Goal: Transaction & Acquisition: Purchase product/service

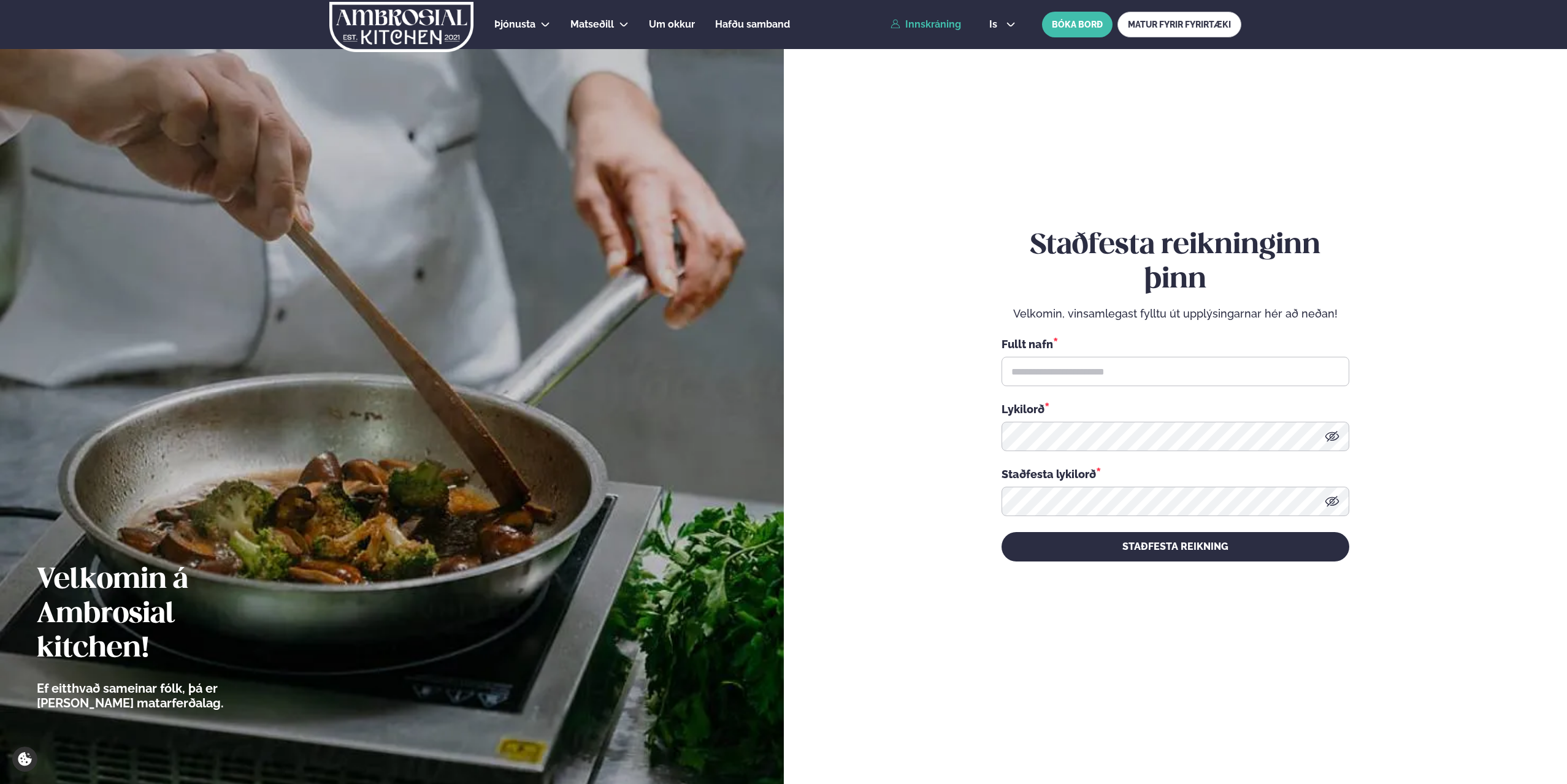
click at [948, 21] on link "Innskráning" at bounding box center [925, 25] width 70 height 11
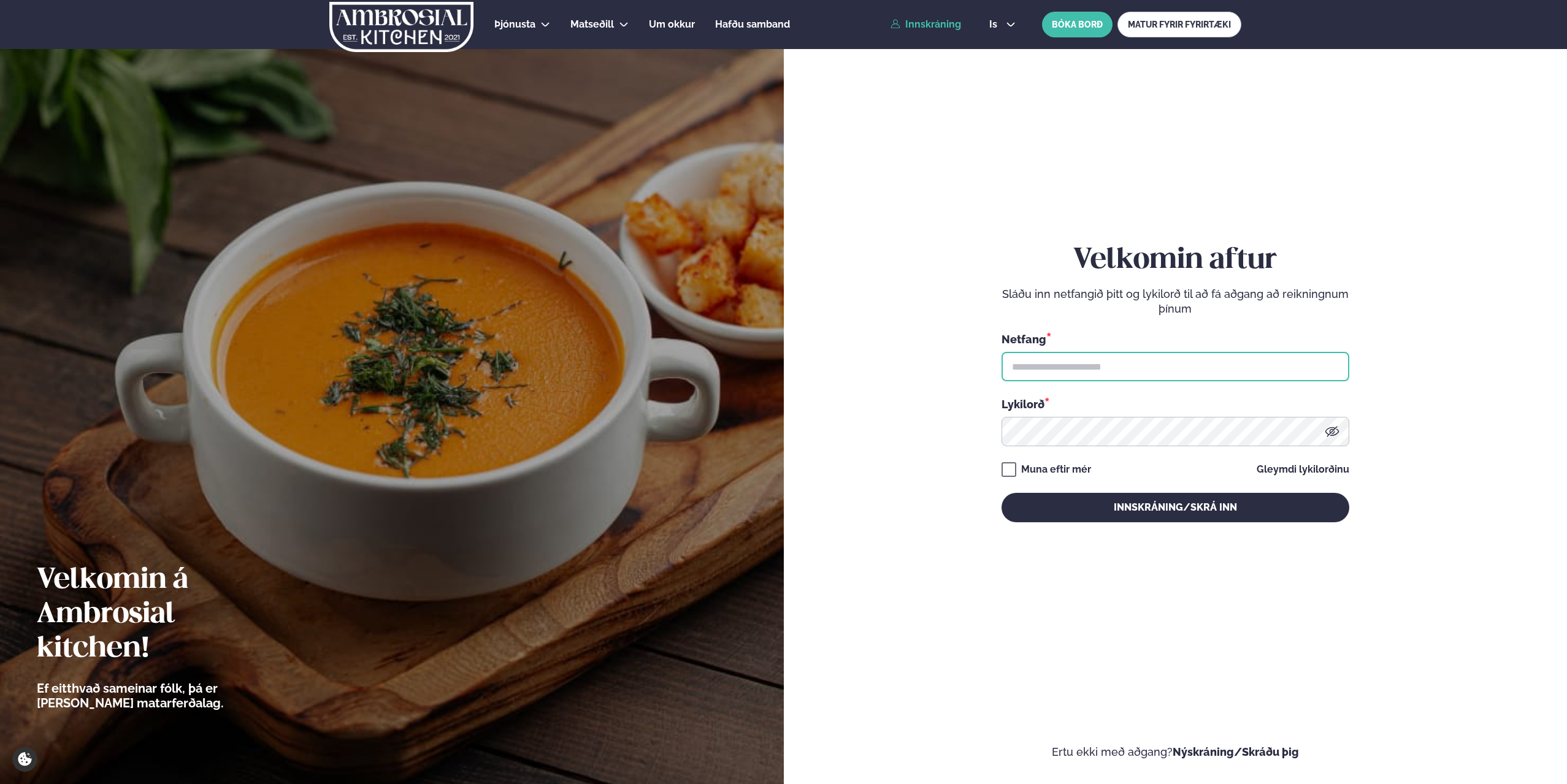
click at [1042, 358] on input "text" at bounding box center [1175, 367] width 348 height 29
type input "**********"
click at [1001, 493] on button "Innskráning/Skrá inn" at bounding box center [1175, 508] width 348 height 29
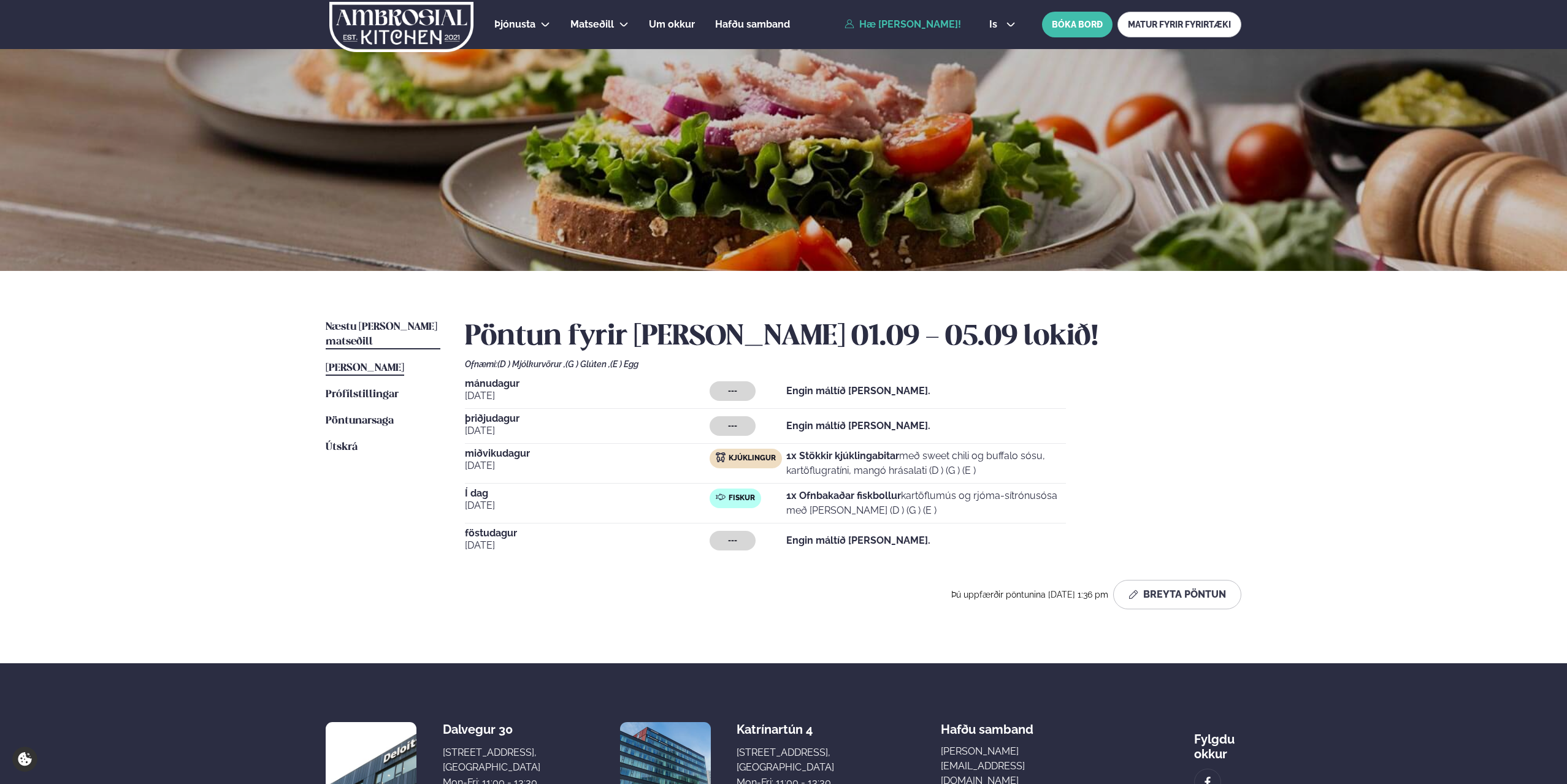
click at [340, 323] on span "Næstu [PERSON_NAME] matseðill" at bounding box center [382, 334] width 112 height 25
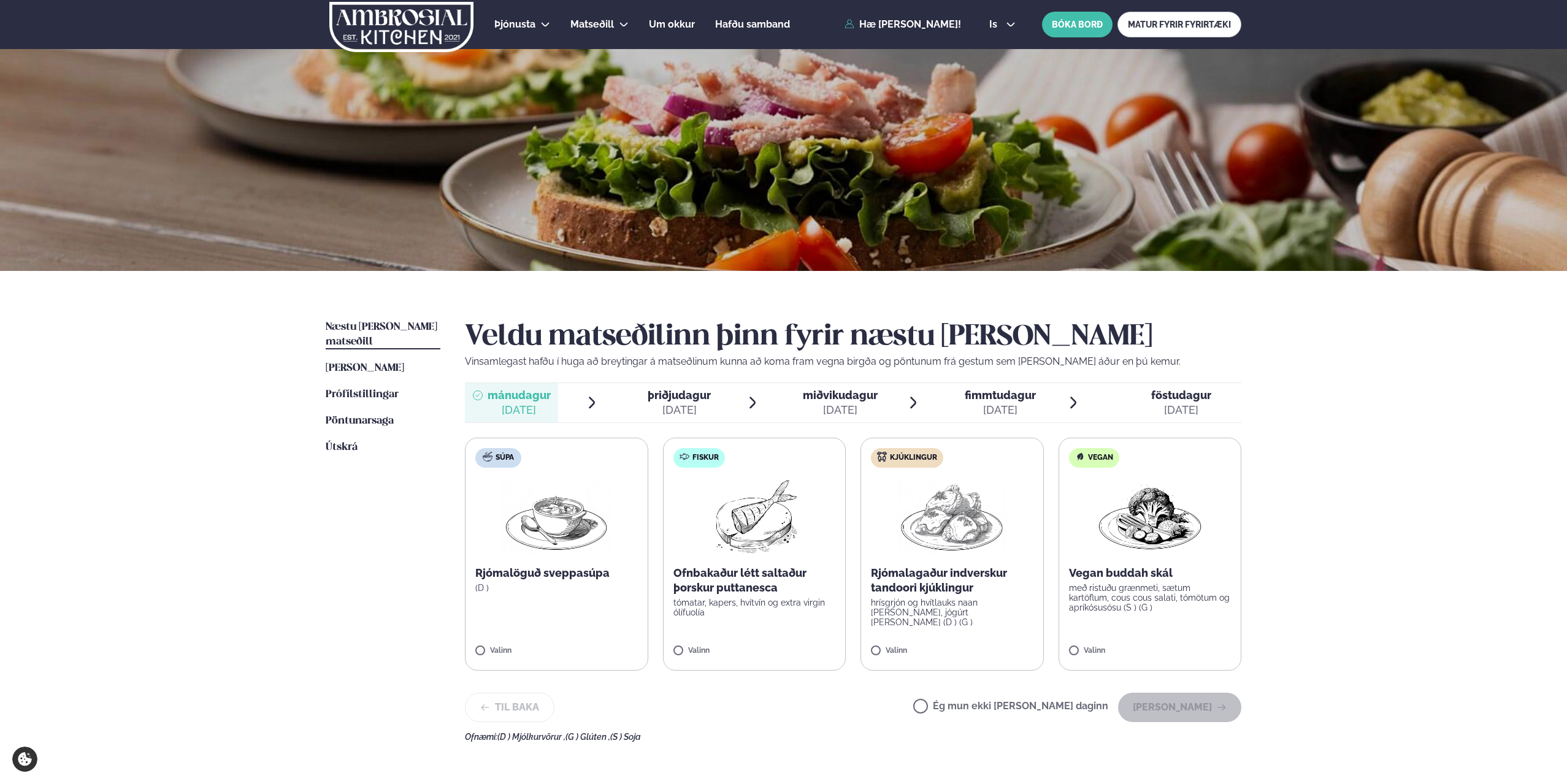
click at [874, 398] on span "miðvikudagur" at bounding box center [840, 395] width 75 height 13
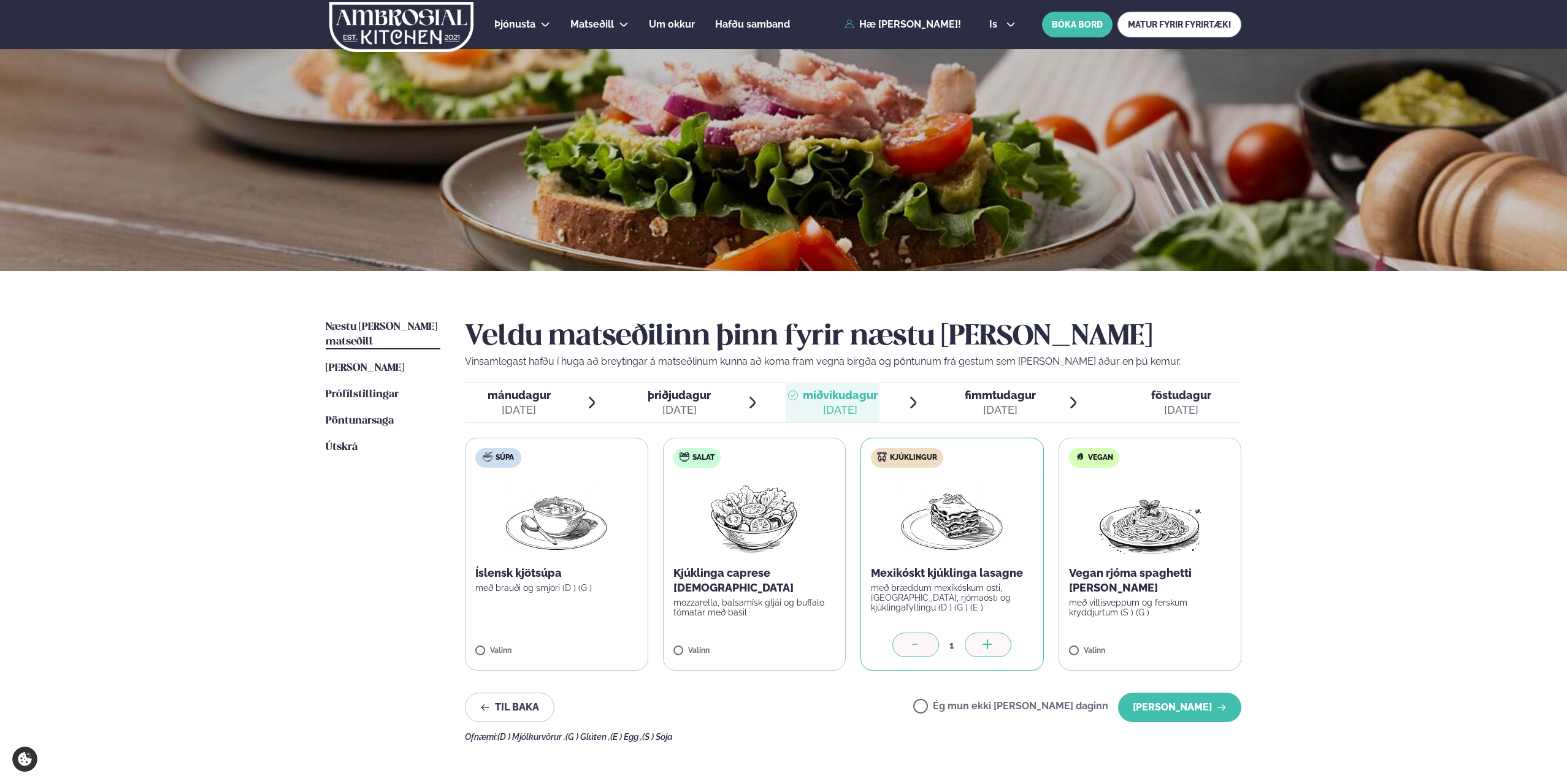
drag, startPoint x: 1165, startPoint y: 707, endPoint x: 872, endPoint y: 547, distance: 333.8
click at [872, 547] on div "Veldu matseðilinn þinn fyrir næstu [PERSON_NAME] Vinsamlegast hafðu í huga að b…" at bounding box center [853, 531] width 776 height 422
drag, startPoint x: 1197, startPoint y: 716, endPoint x: 1191, endPoint y: 701, distance: 16.2
click at [1197, 715] on button "[PERSON_NAME]" at bounding box center [1179, 707] width 124 height 29
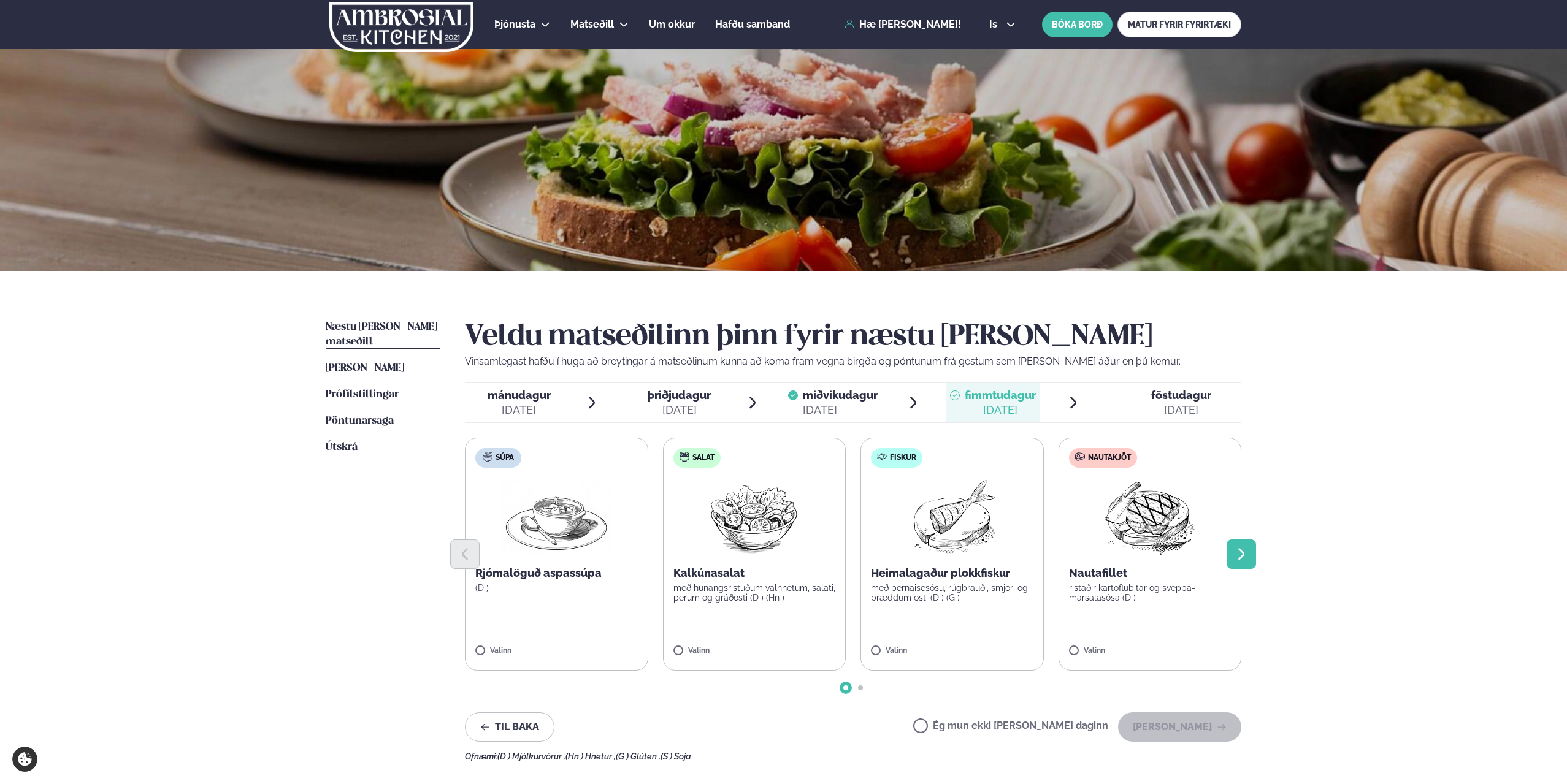
click at [1238, 551] on icon "Next slide" at bounding box center [1241, 554] width 15 height 15
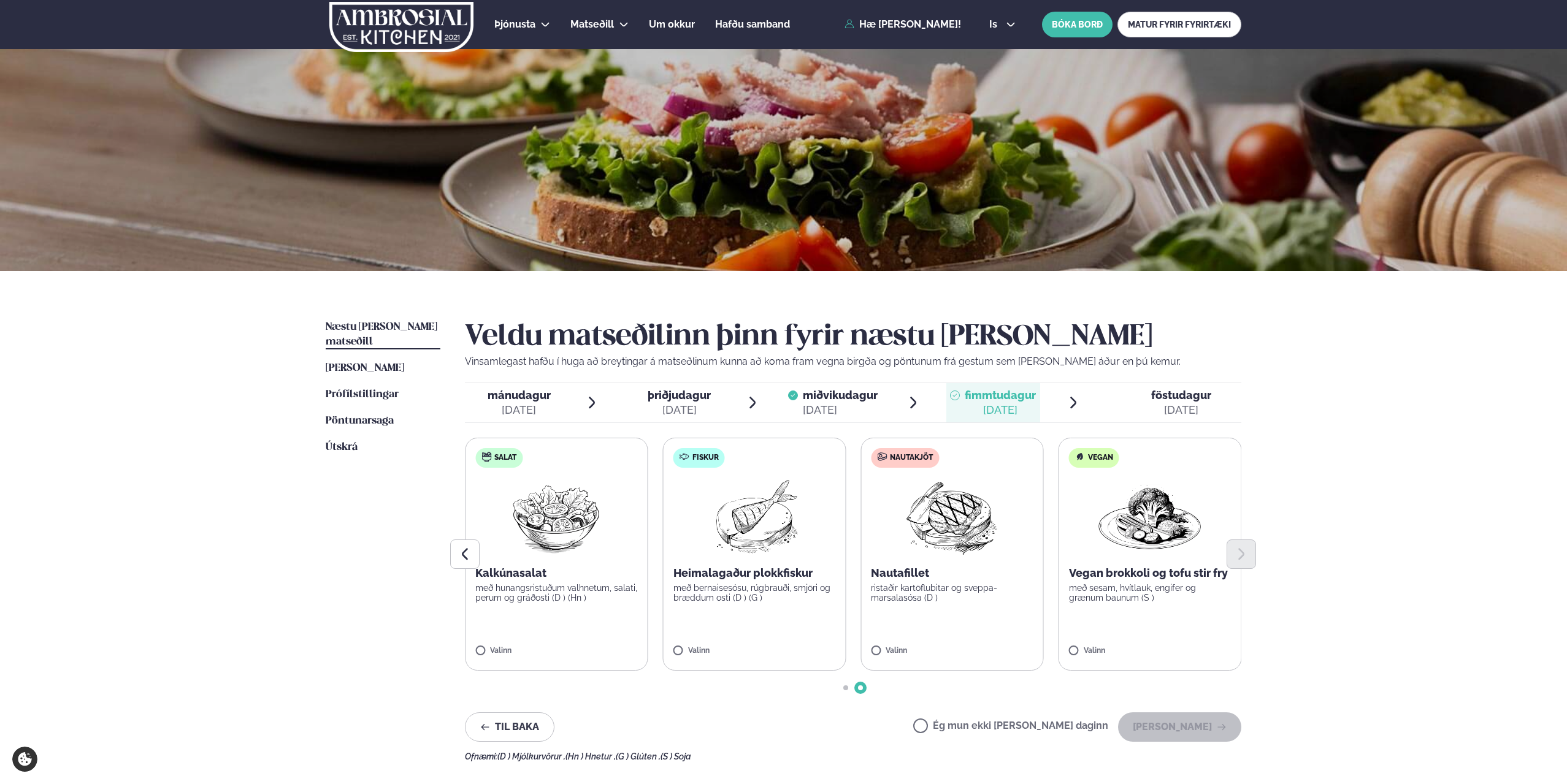
click at [748, 585] on p "með bernaisesósu, rúgbrauði, smjöri og bræddum osti (D ) (G )" at bounding box center [755, 592] width 163 height 19
click at [1179, 728] on button "[PERSON_NAME]" at bounding box center [1179, 727] width 124 height 29
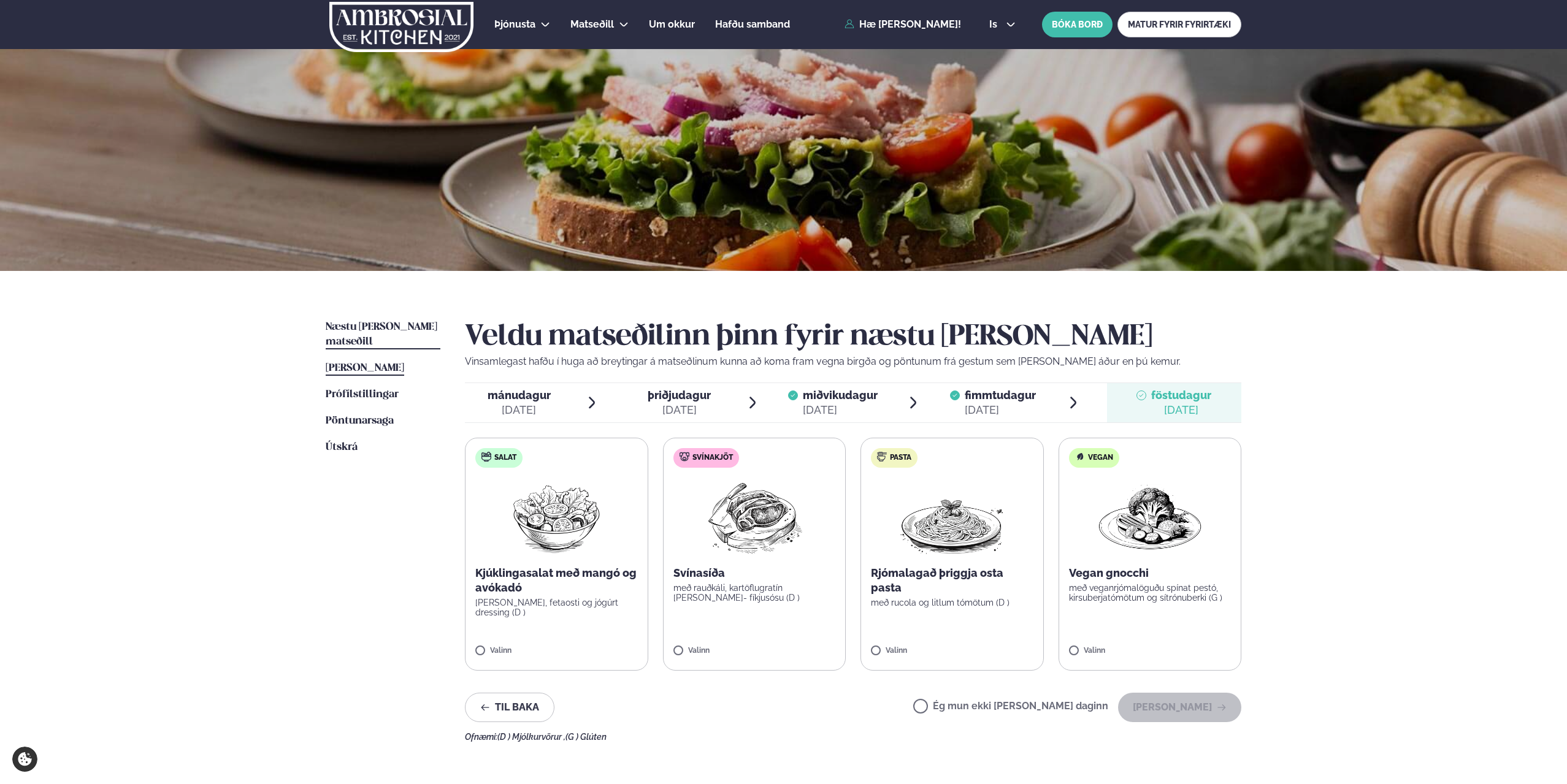
click at [351, 363] on span "[PERSON_NAME]" at bounding box center [365, 368] width 79 height 10
